Goal: Communication & Community: Ask a question

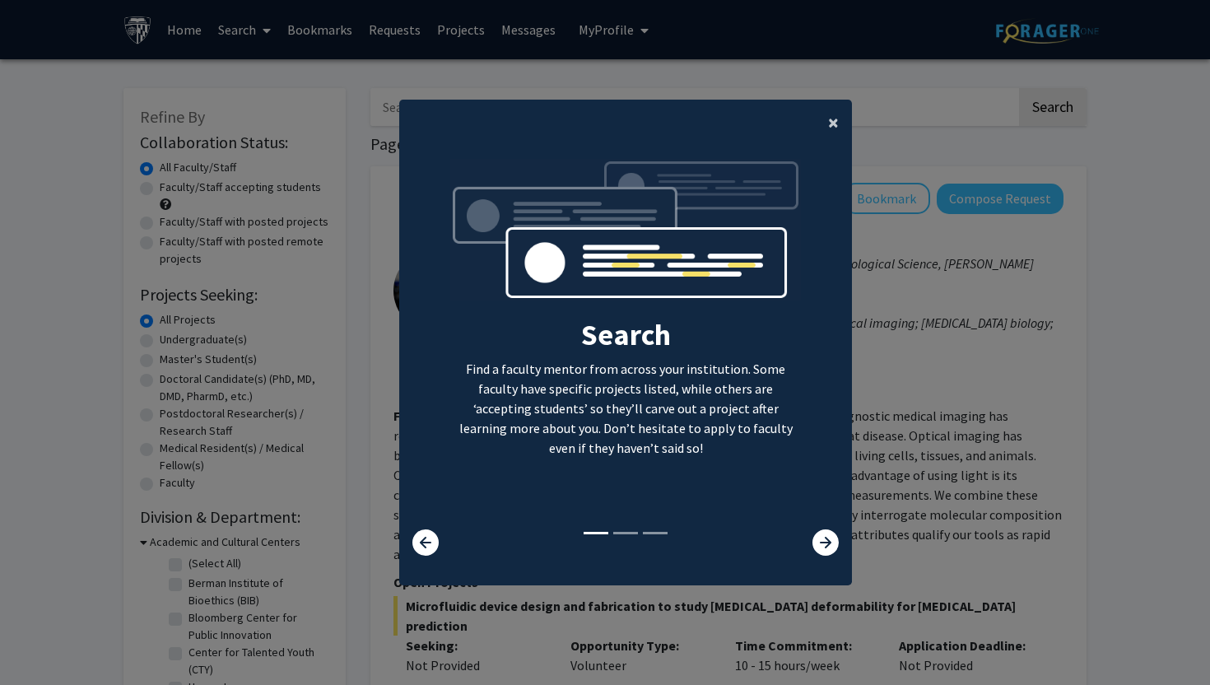
click at [841, 123] on button "×" at bounding box center [833, 123] width 37 height 46
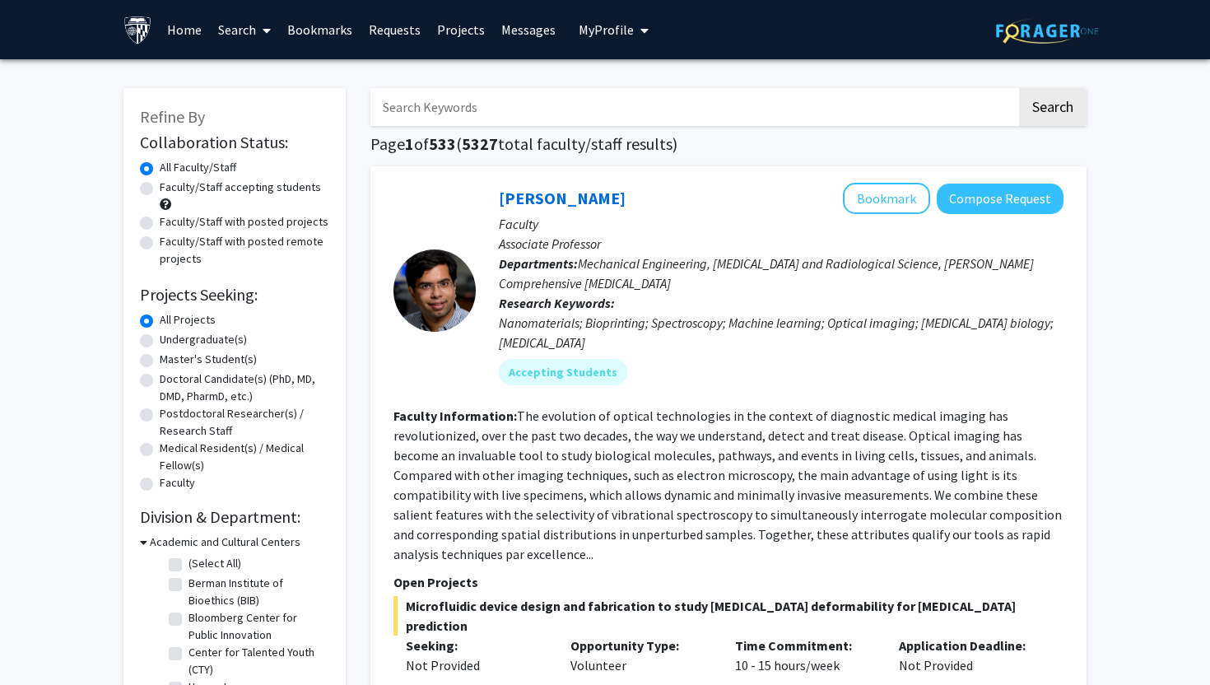
click at [636, 96] on input "Search Keywords" at bounding box center [693, 107] width 646 height 38
type input "leukemia"
click at [1019, 88] on button "Search" at bounding box center [1053, 107] width 68 height 38
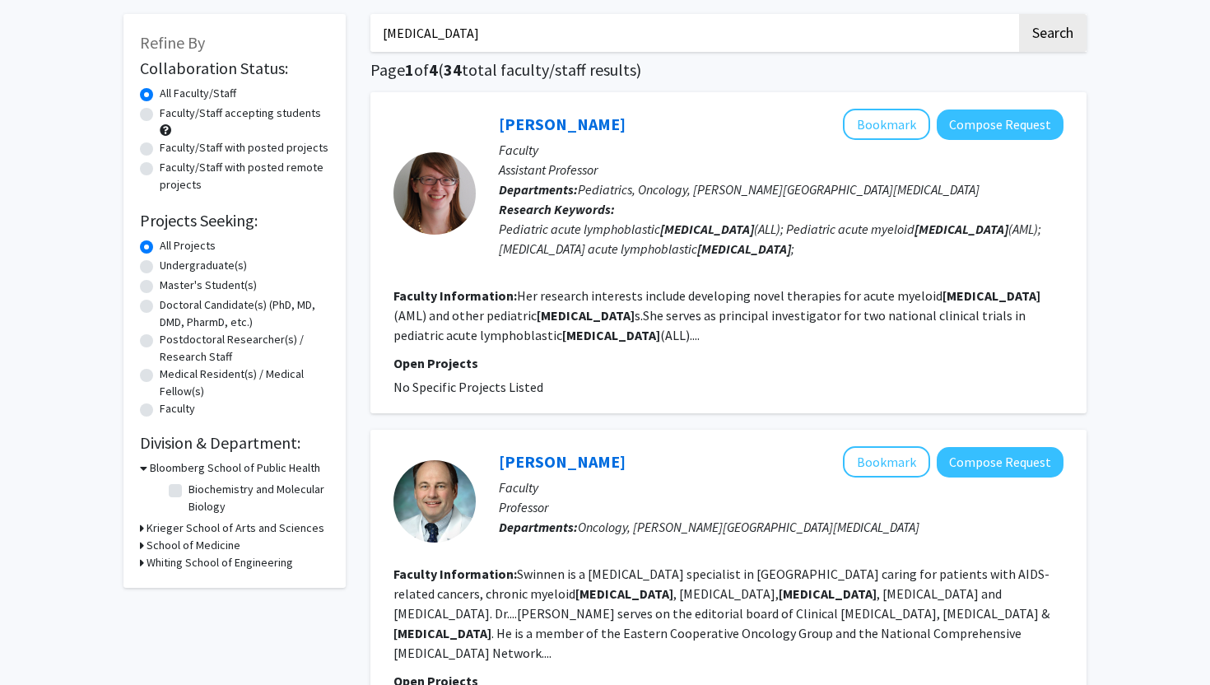
scroll to position [51, 0]
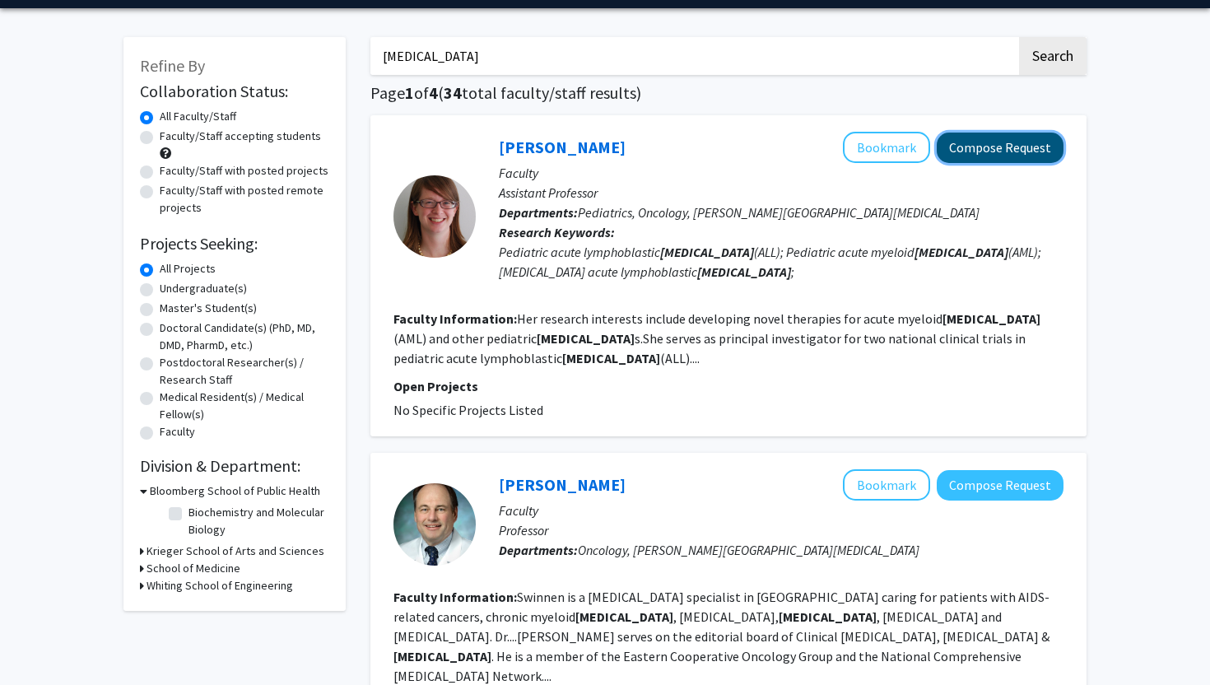
click at [1008, 159] on button "Compose Request" at bounding box center [1000, 148] width 127 height 30
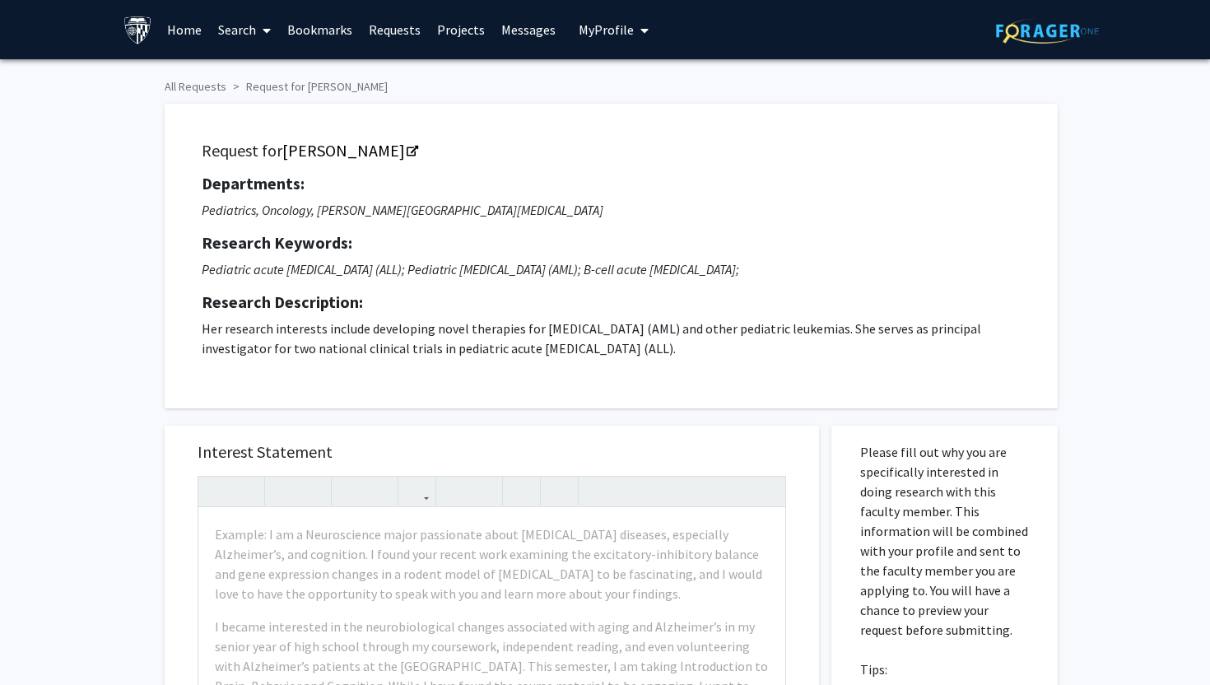
drag, startPoint x: 673, startPoint y: 327, endPoint x: 725, endPoint y: 344, distance: 55.4
click at [725, 344] on p "Her research interests include developing novel therapies for acute myeloid leu…" at bounding box center [611, 339] width 819 height 40
click at [653, 337] on p "Her research interests include developing novel therapies for acute myeloid leu…" at bounding box center [611, 339] width 819 height 40
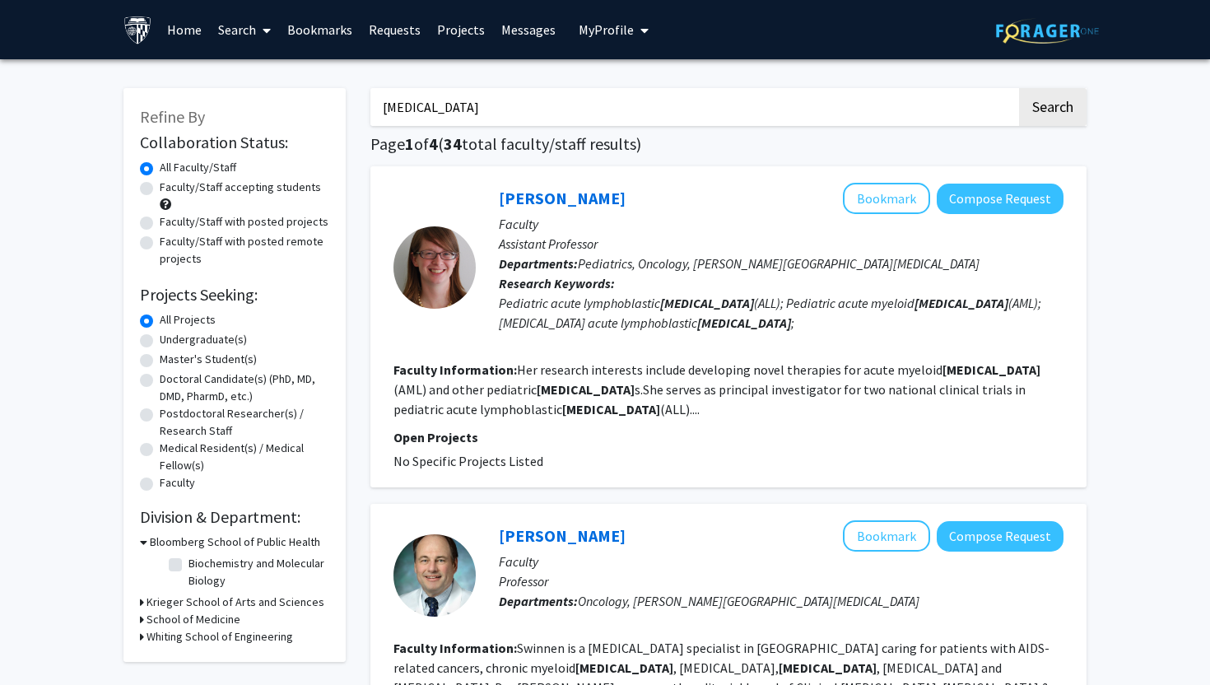
click at [160, 359] on label "Master's Student(s)" at bounding box center [208, 359] width 97 height 17
click at [160, 359] on input "Master's Student(s)" at bounding box center [165, 356] width 11 height 11
radio input "true"
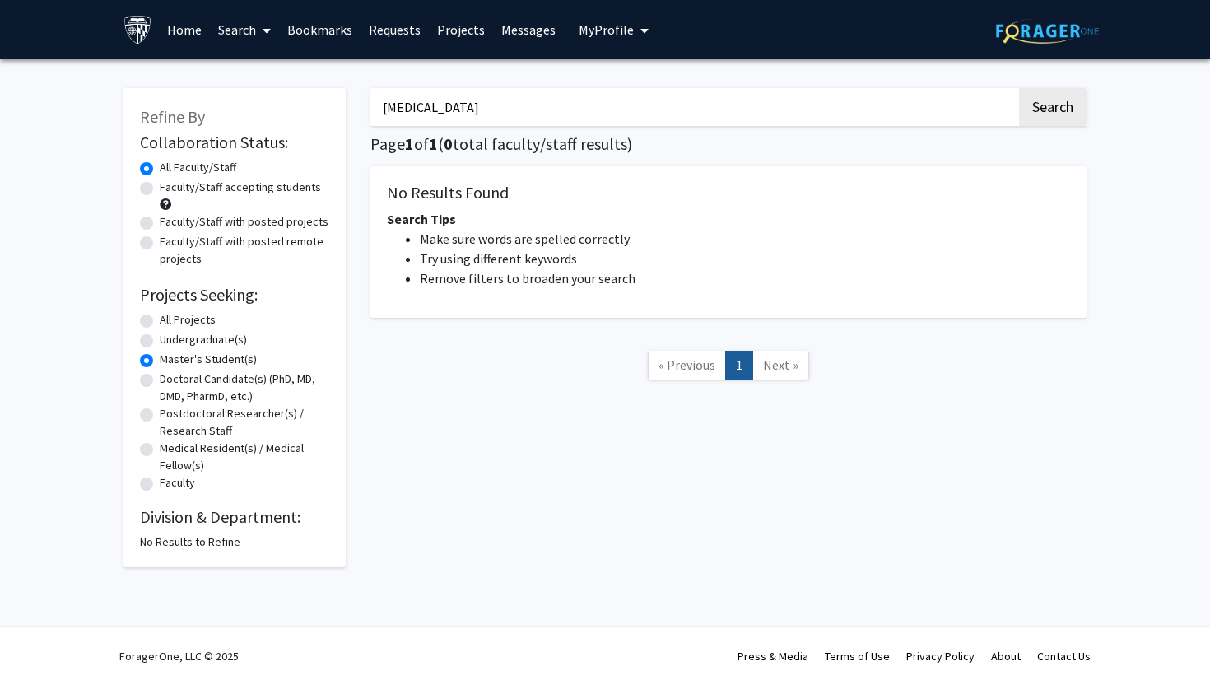
click at [160, 319] on label "All Projects" at bounding box center [188, 319] width 56 height 17
click at [160, 319] on input "All Projects" at bounding box center [165, 316] width 11 height 11
radio input "true"
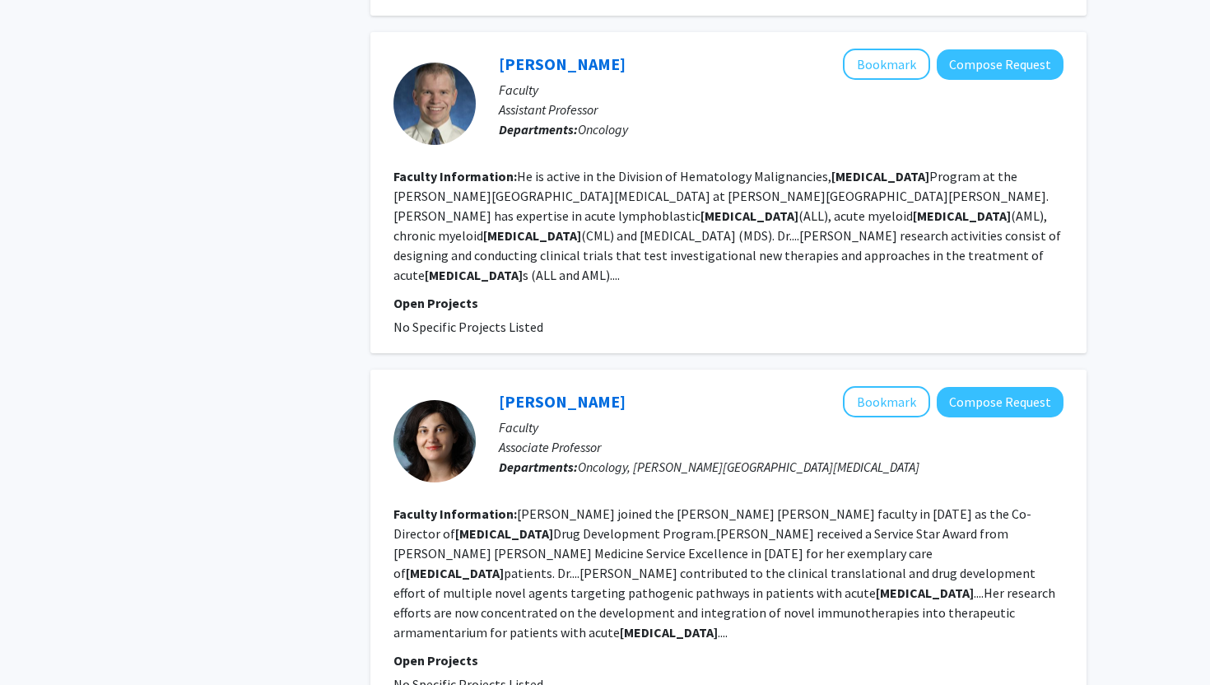
scroll to position [1760, 0]
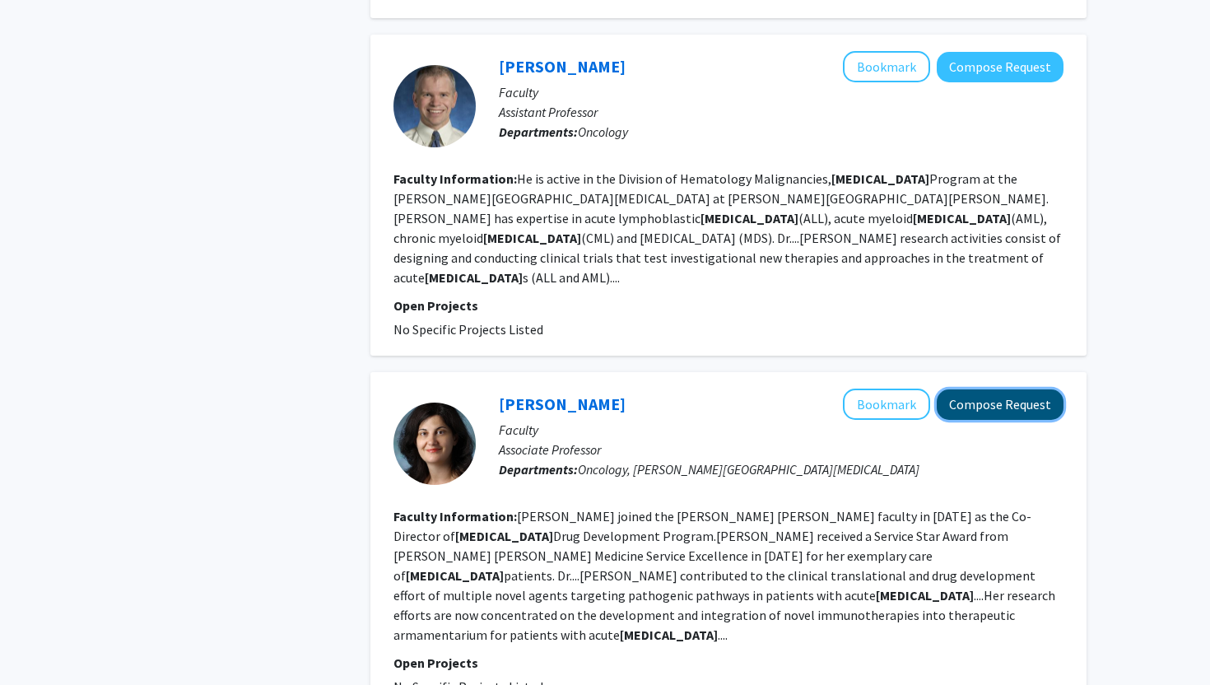
click at [1007, 389] on button "Compose Request" at bounding box center [1000, 404] width 127 height 30
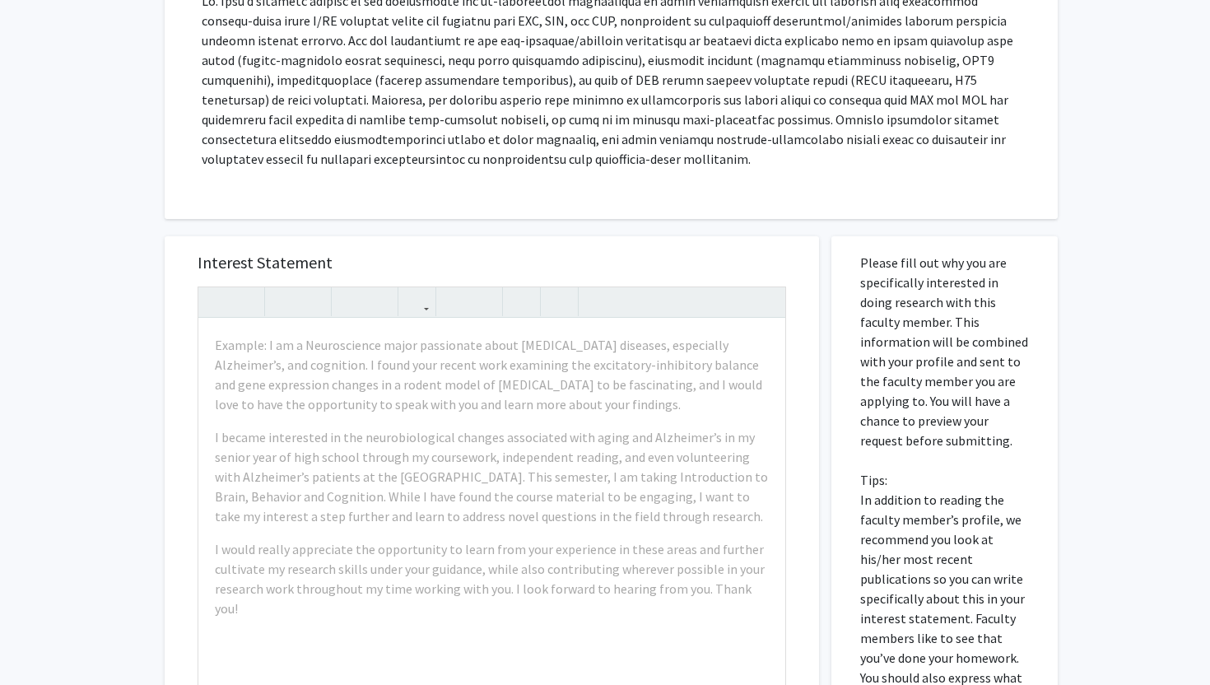
scroll to position [338, 0]
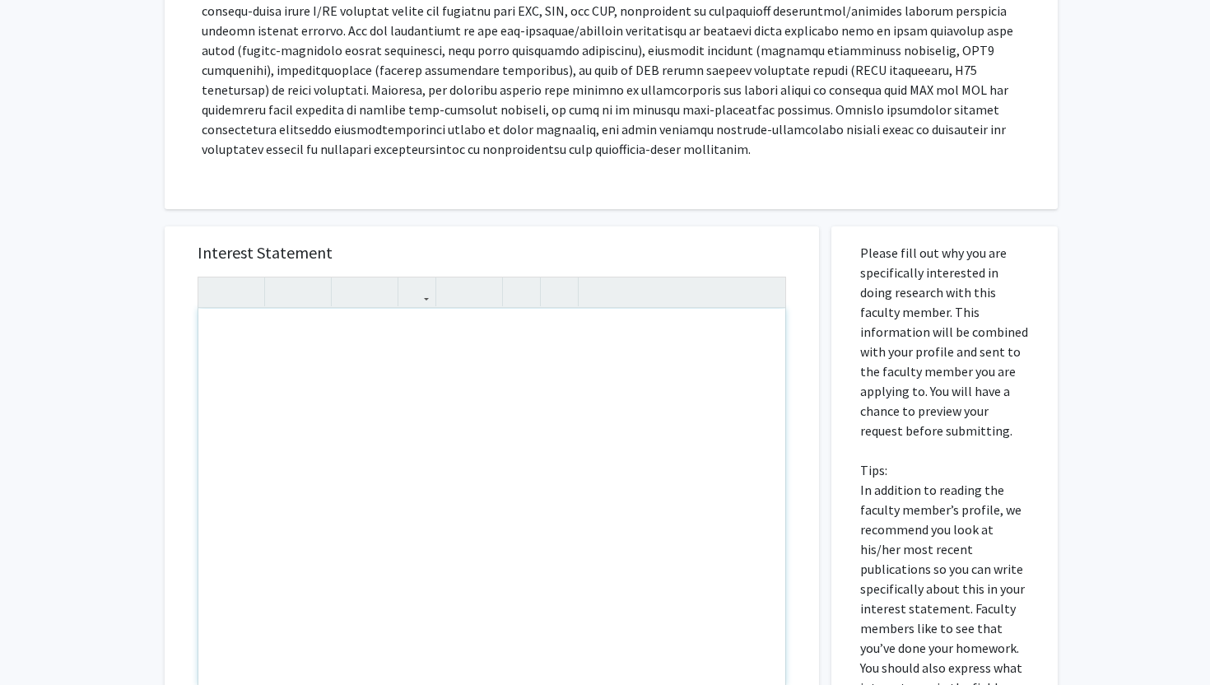
click at [310, 346] on div "Note to users with screen readers: Please press Alt+0 or Option+0 to deactivate…" at bounding box center [491, 497] width 587 height 377
paste div "Note to users with screen readers: Please press Alt+0 or Option+0 to deactivate…"
type textarea "<p>Dear Dr. Karantanos,</p>&nbsp;<p>I’m Jiacheng Yao. Hope this email finds you…"
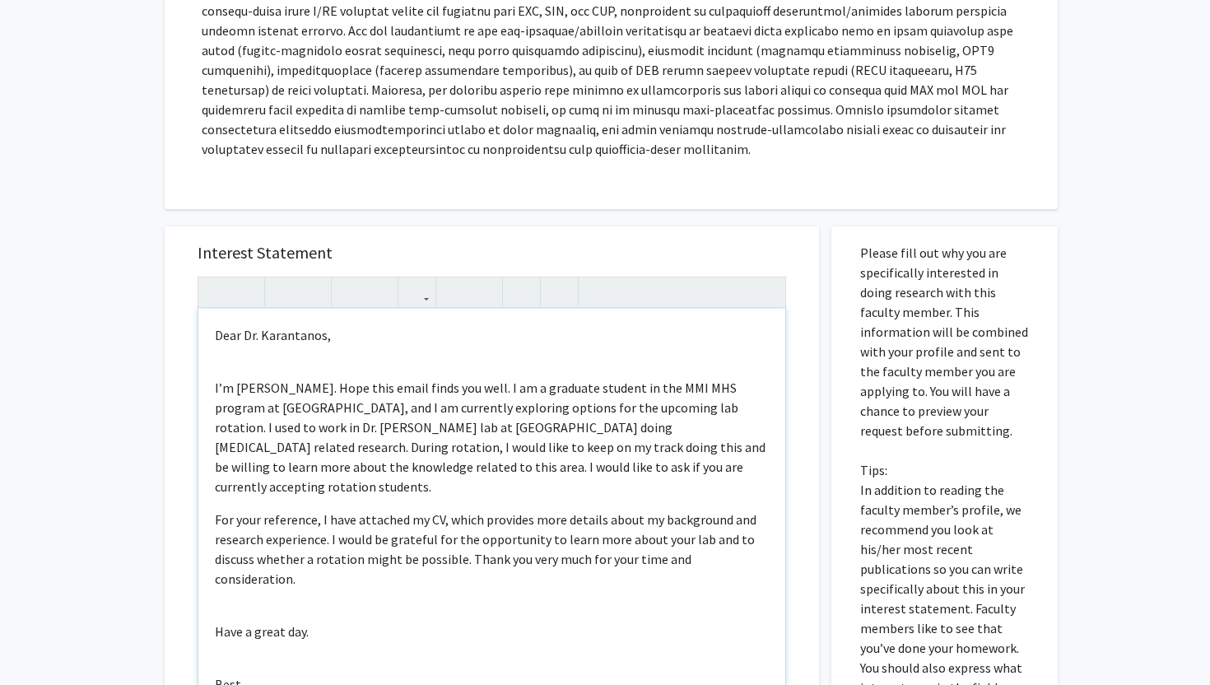
click at [322, 336] on p "Dear Dr. Karantanos," at bounding box center [492, 335] width 554 height 20
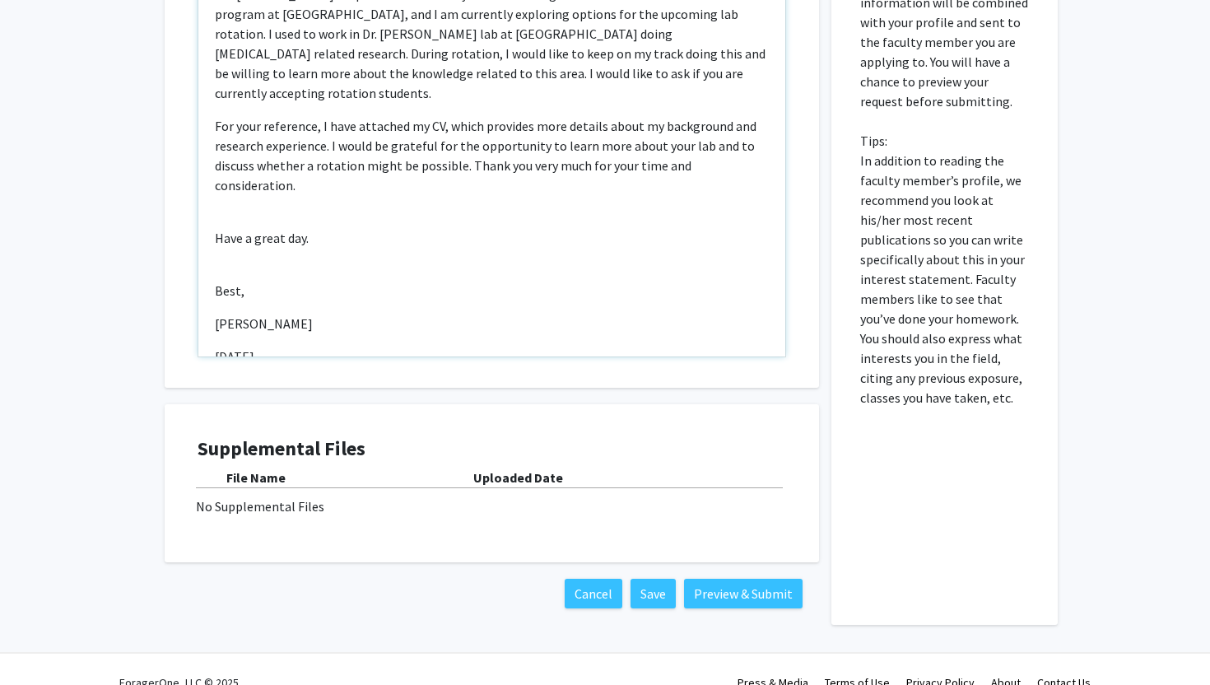
scroll to position [693, 0]
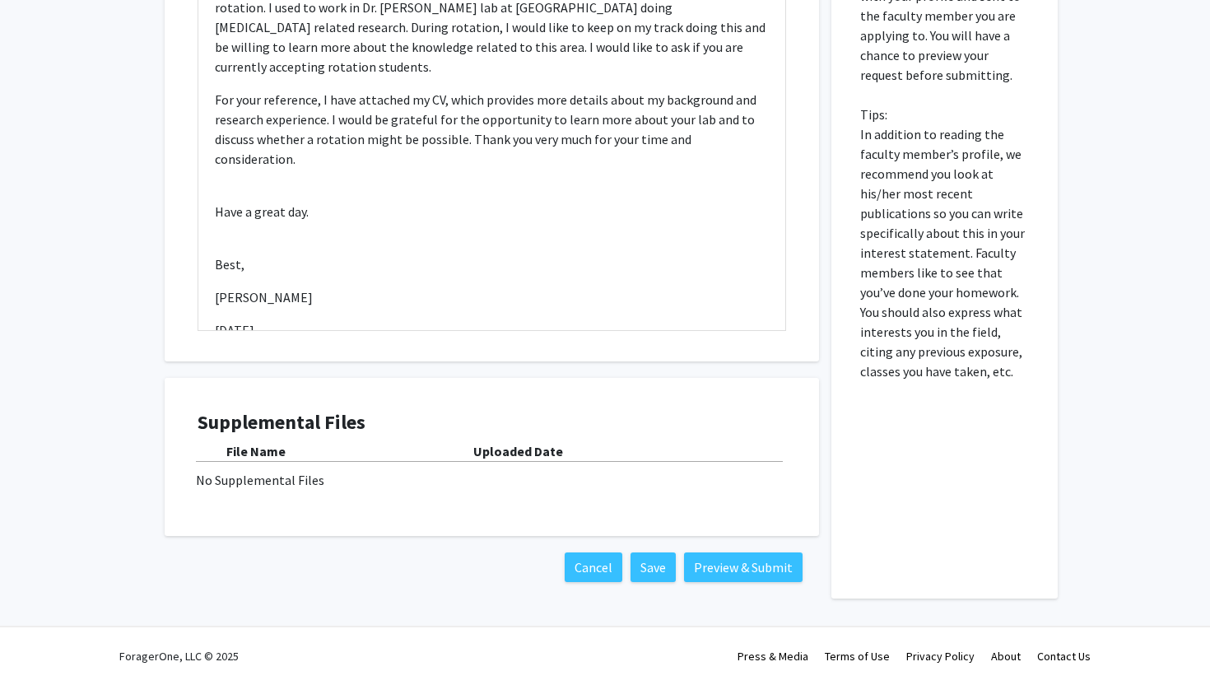
click at [274, 481] on div "No Supplemental Files" at bounding box center [492, 480] width 592 height 20
click at [519, 453] on b "Uploaded Date" at bounding box center [518, 451] width 90 height 16
click at [291, 423] on h4 "Supplemental Files" at bounding box center [492, 423] width 589 height 24
click at [254, 457] on b "File Name" at bounding box center [255, 451] width 59 height 16
click at [267, 480] on div "No Supplemental Files" at bounding box center [492, 480] width 592 height 20
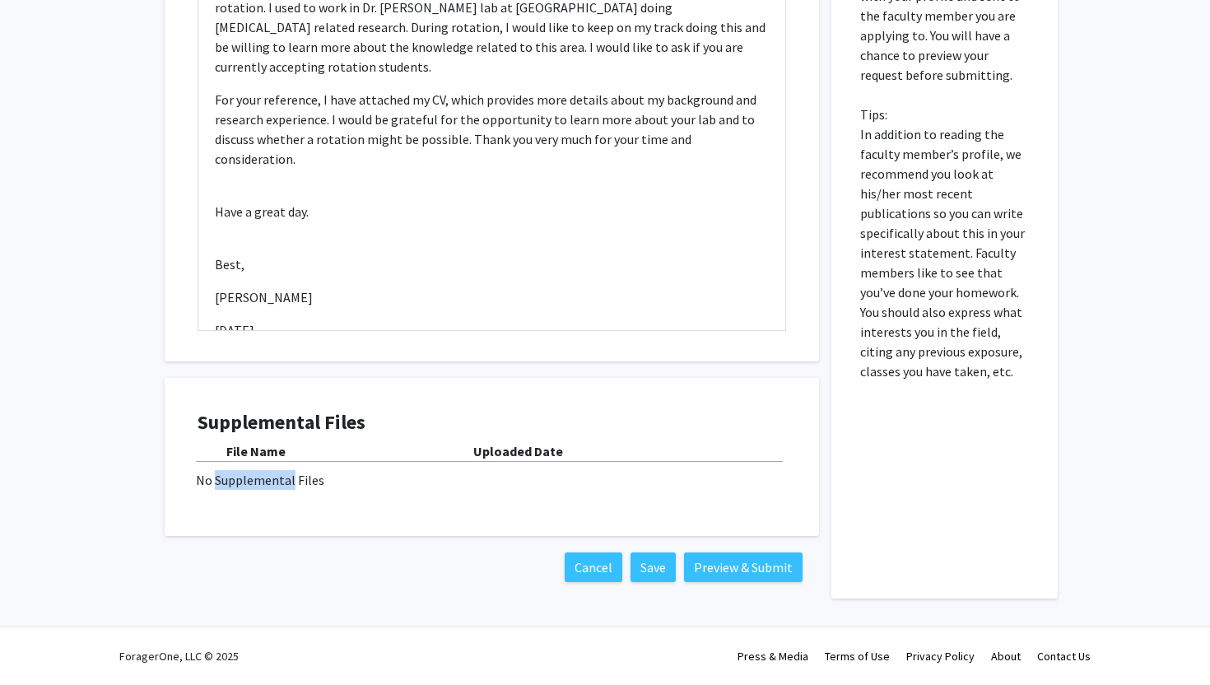
click at [267, 480] on div "No Supplemental Files" at bounding box center [492, 480] width 592 height 20
click at [339, 482] on div "No Supplemental Files" at bounding box center [492, 480] width 592 height 20
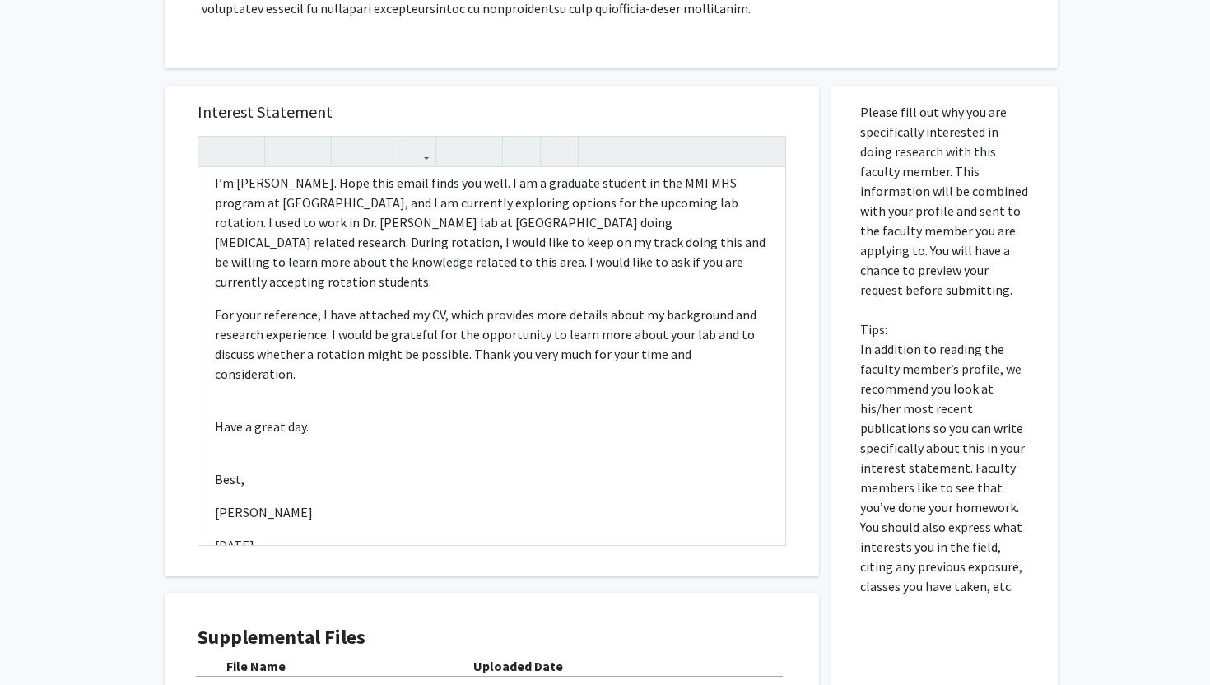
scroll to position [448, 0]
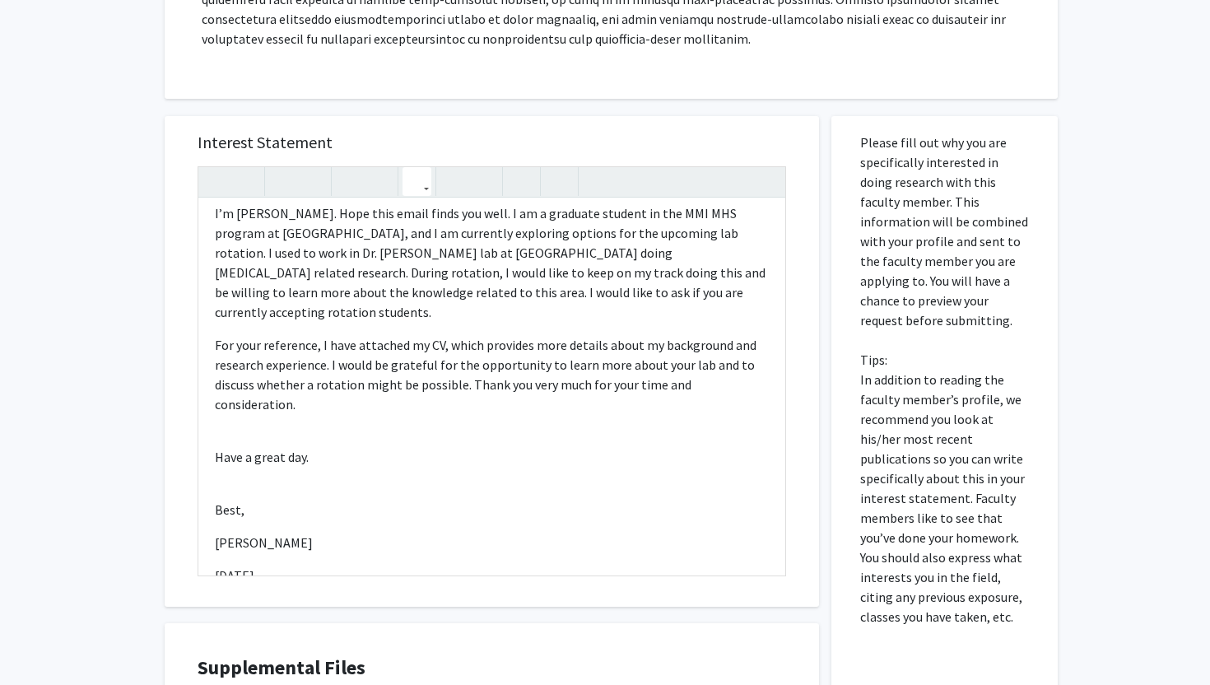
click at [426, 189] on button "button" at bounding box center [417, 181] width 29 height 29
click at [396, 447] on p "Have a great day." at bounding box center [492, 457] width 554 height 20
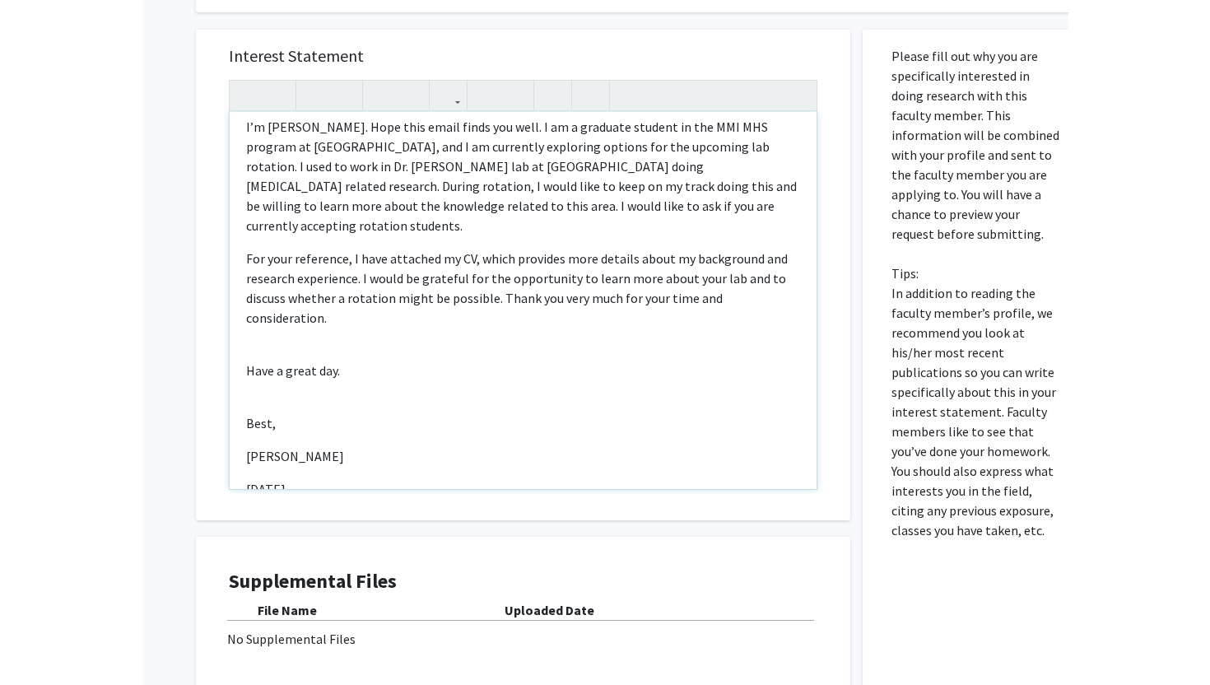
scroll to position [693, 0]
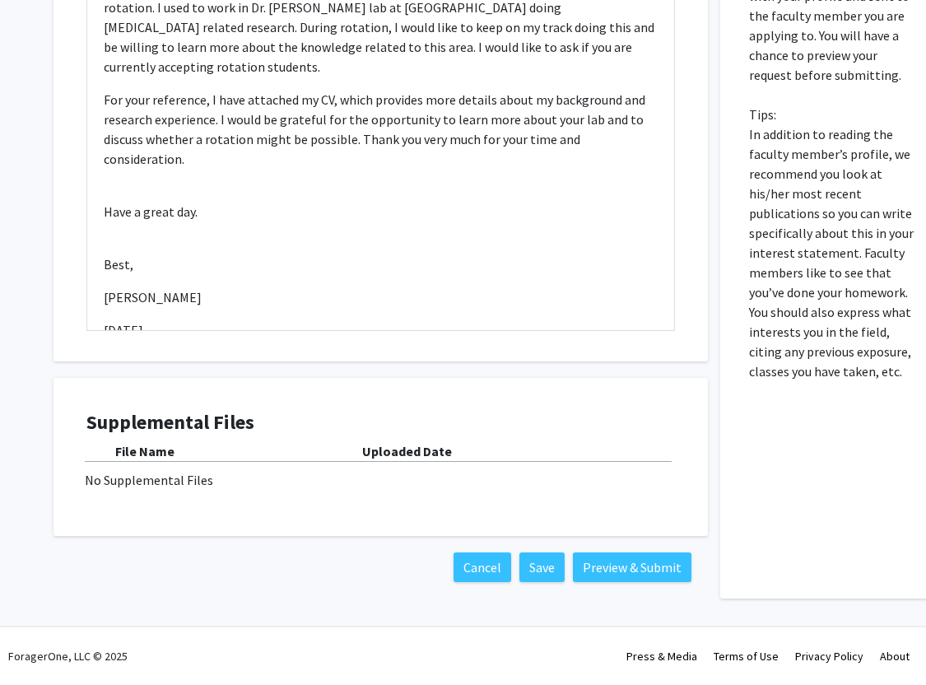
click at [923, 103] on div "Please fill out why you are specifically interested in doing research with this…" at bounding box center [834, 235] width 202 height 728
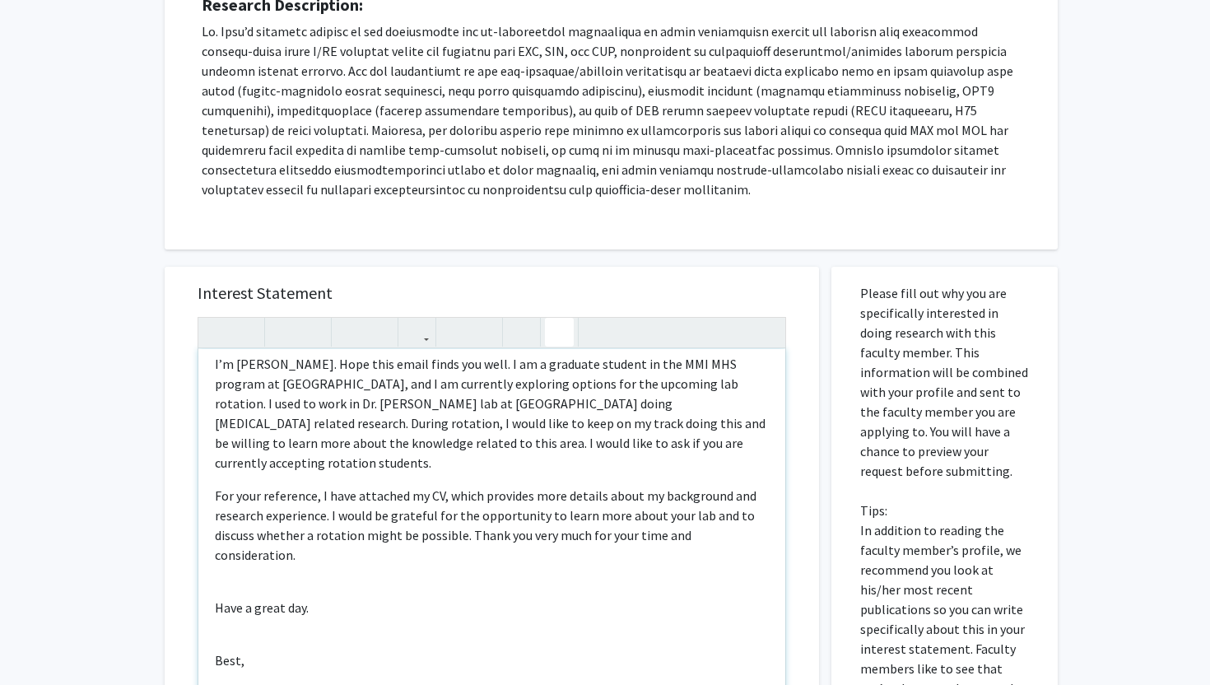
scroll to position [324, 0]
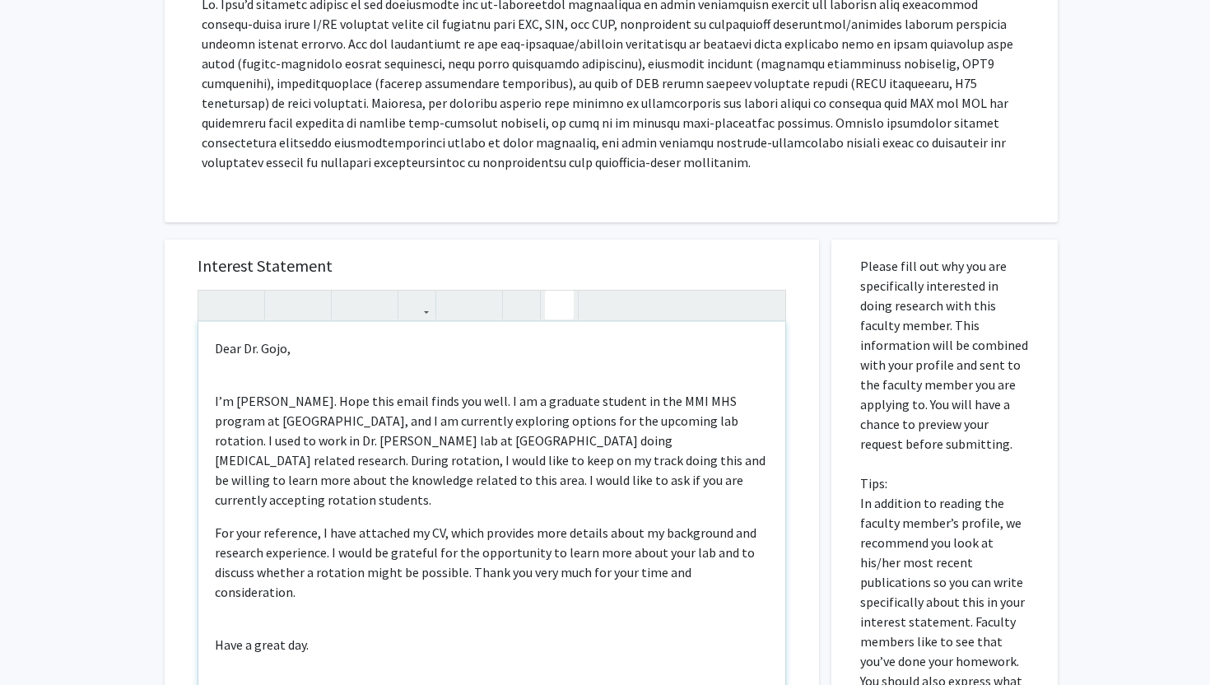
click at [563, 338] on div "<p><hr></p><p>Dear Dr. Gojo,</p>&nbsp;<p>I’m Jiacheng Yao. Hope this email find…" at bounding box center [492, 495] width 589 height 410
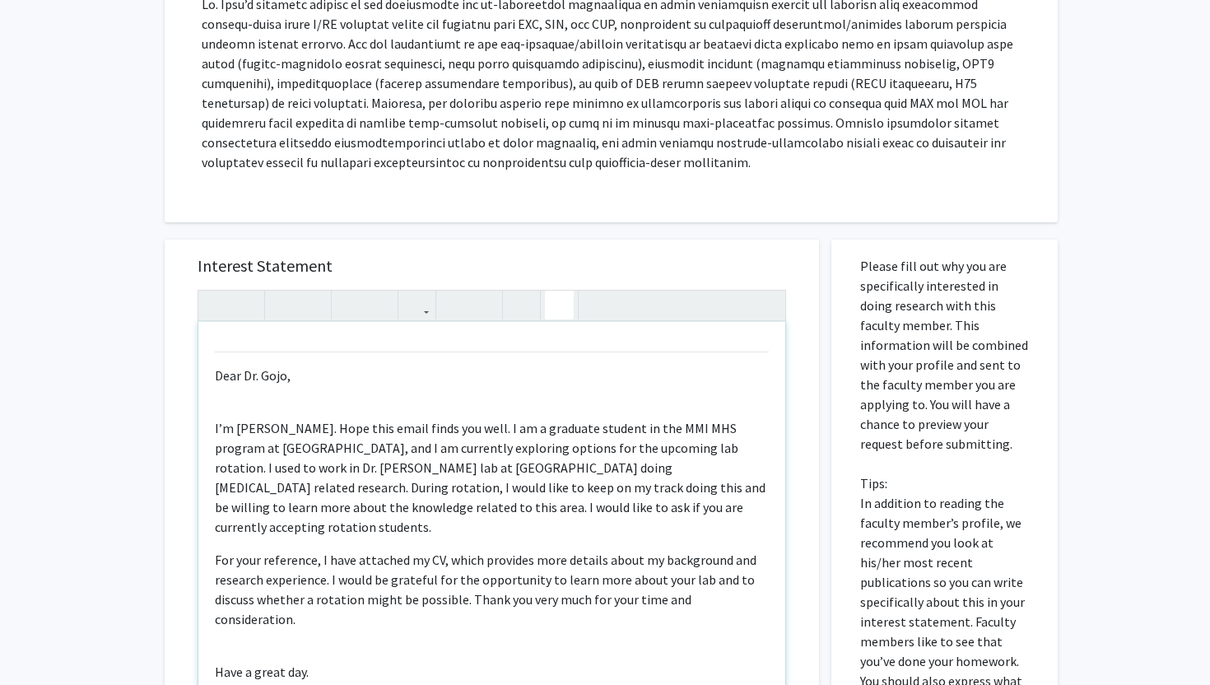
type textarea "<p>Dear Dr. Gojo,</p>&nbsp;<p>I’m Jiacheng Yao. Hope this email finds you well.…"
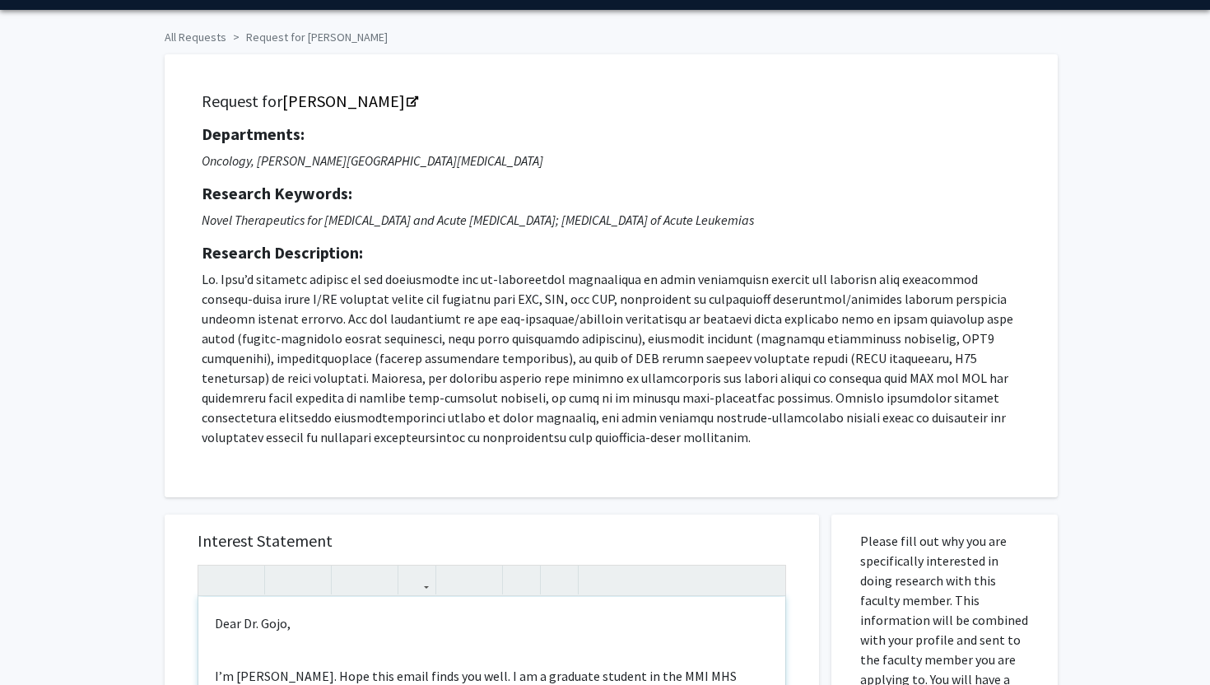
scroll to position [0, 0]
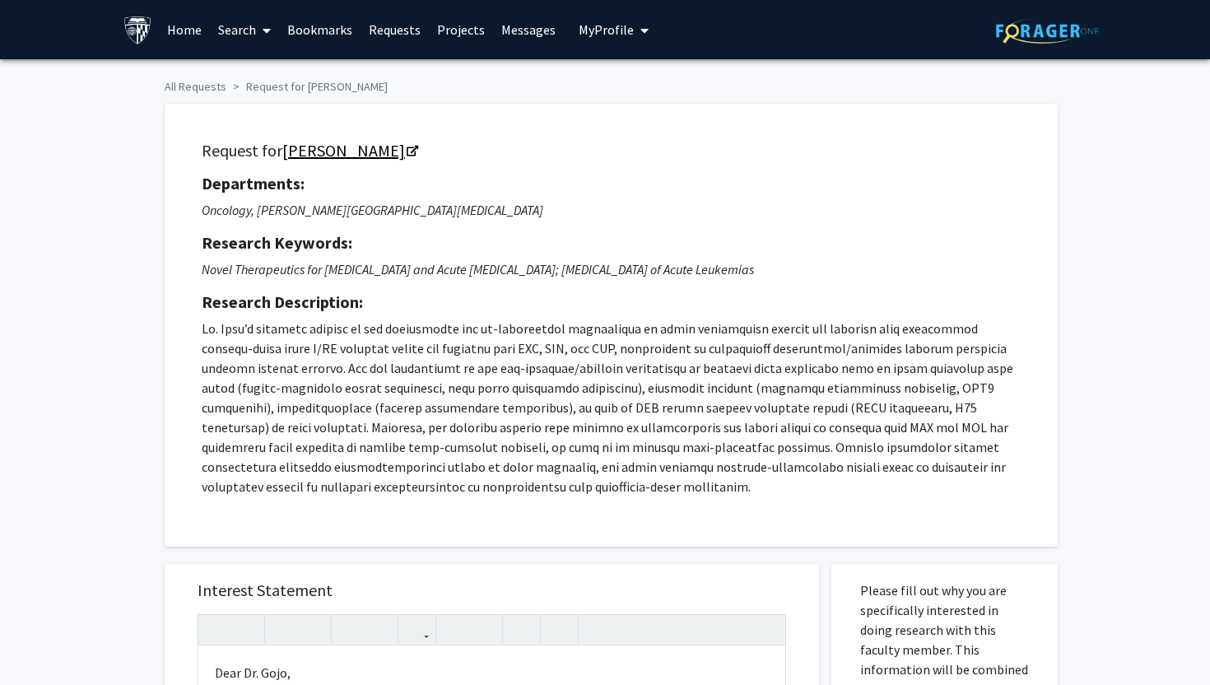
click at [407, 150] on icon "Opens in a new tab" at bounding box center [413, 152] width 12 height 11
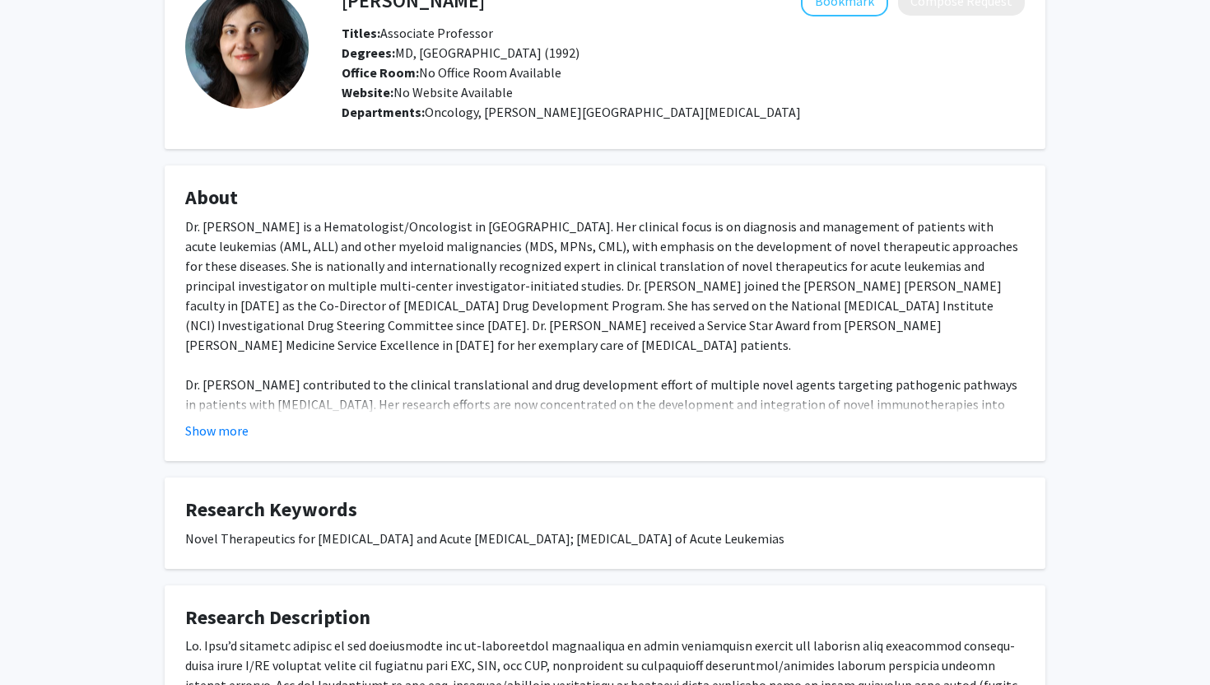
scroll to position [115, 0]
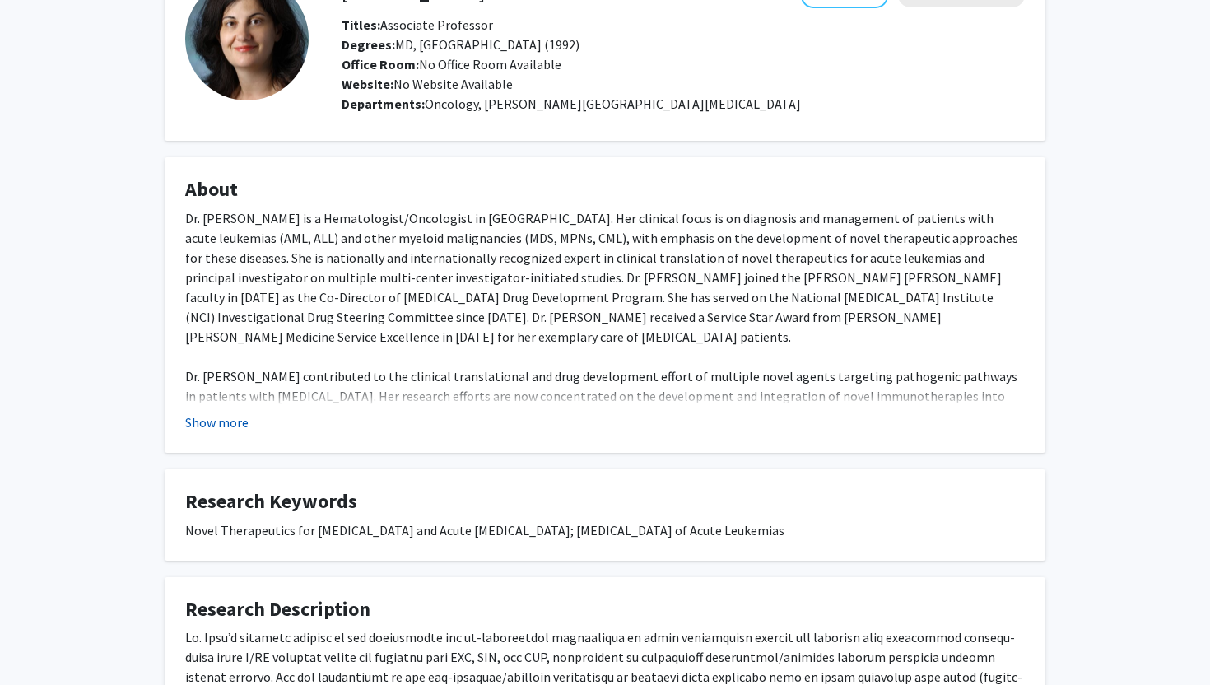
click at [220, 417] on button "Show more" at bounding box center [216, 422] width 63 height 20
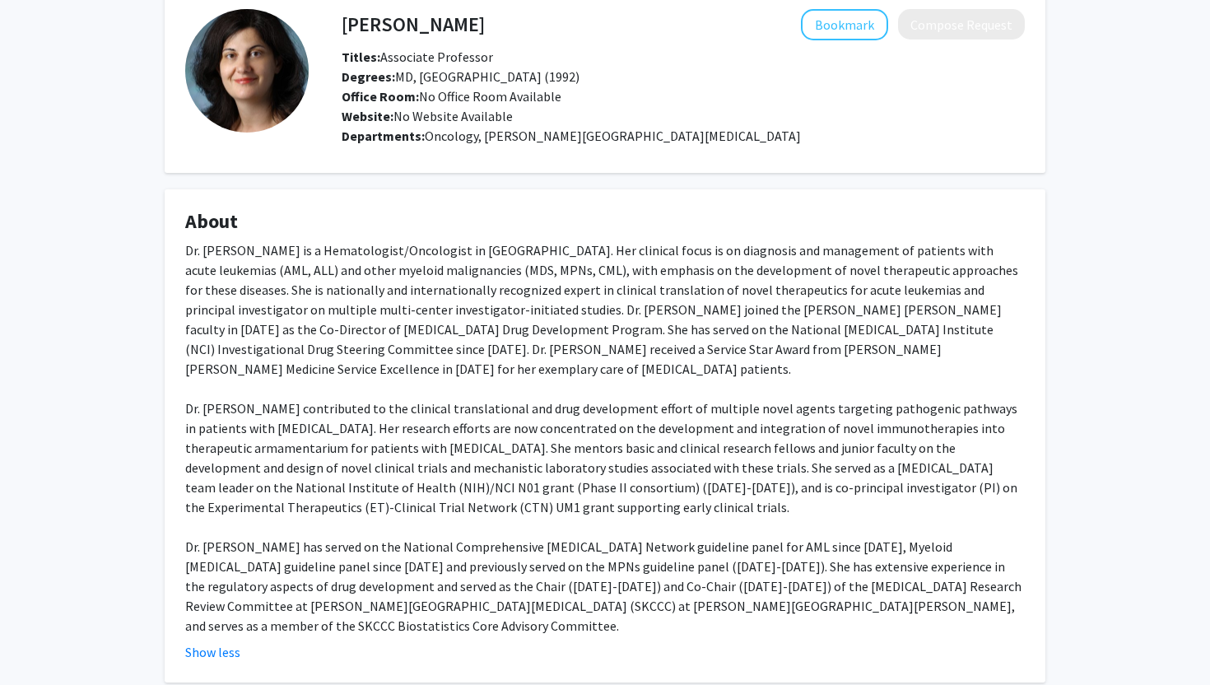
scroll to position [0, 0]
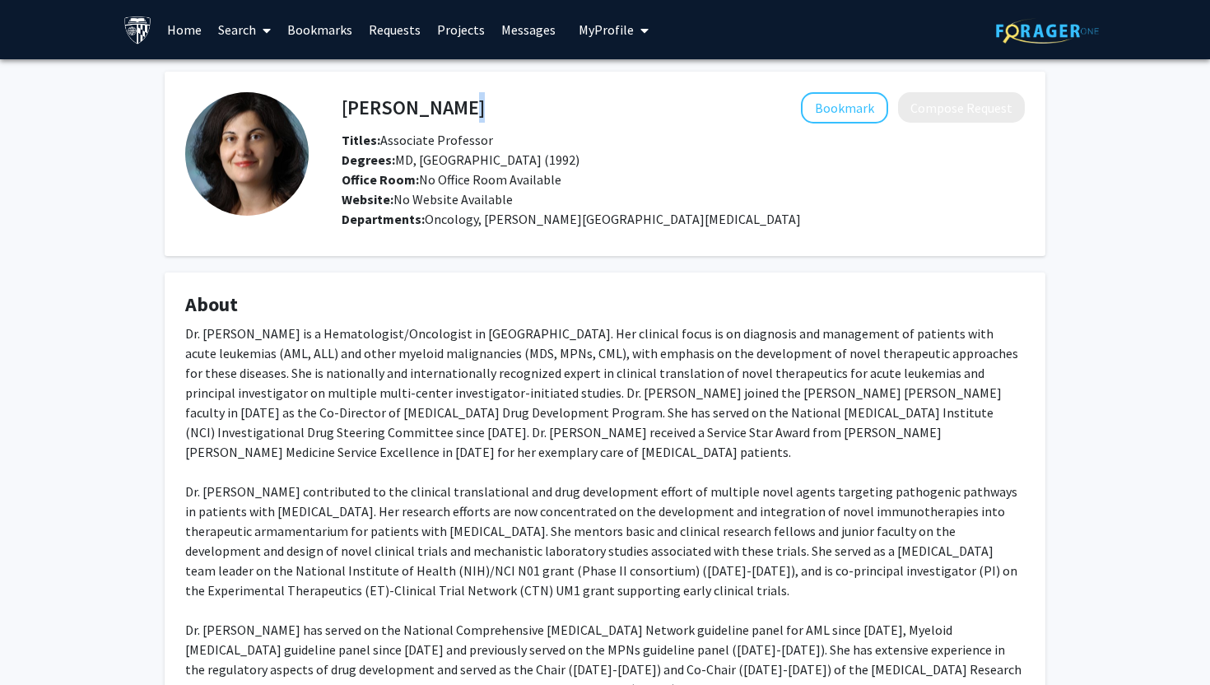
drag, startPoint x: 427, startPoint y: 106, endPoint x: 328, endPoint y: 104, distance: 99.6
click at [328, 104] on div "Ivana Gojo Bookmark Compose Request Titles: Associate Professor Degrees: MD, Un…" at bounding box center [667, 163] width 716 height 143
click at [344, 112] on div "Ivana Gojo Bookmark Compose Request" at bounding box center [683, 107] width 708 height 31
copy h4 "Ivana Gojo"
